Goal: Find specific page/section: Find specific page/section

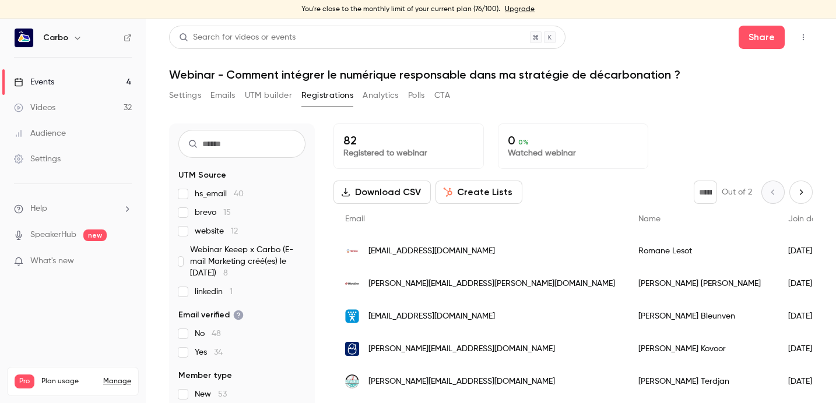
scroll to position [29, 0]
click at [210, 289] on span "linkedin 1" at bounding box center [214, 292] width 38 height 12
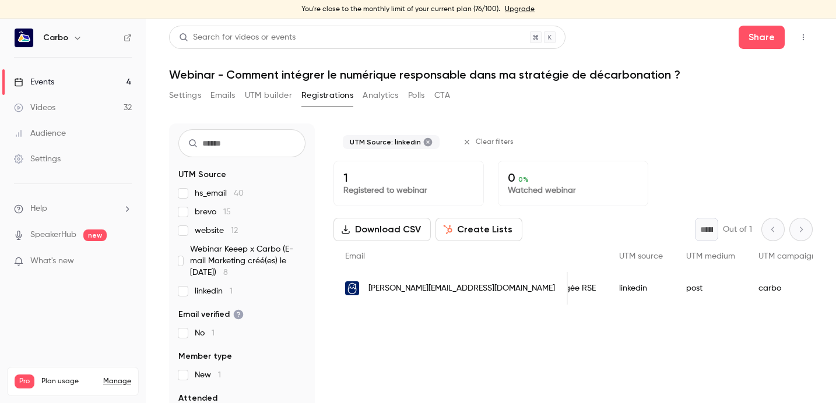
scroll to position [0, 1629]
